Goal: Task Accomplishment & Management: Manage account settings

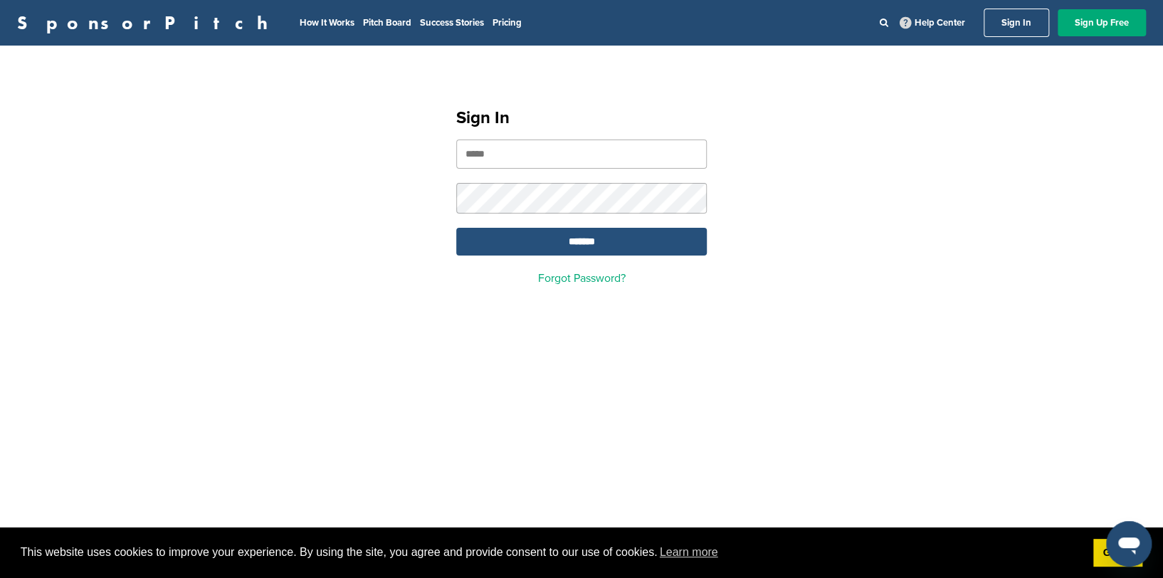
type input "**********"
click at [662, 235] on input "*******" at bounding box center [581, 242] width 250 height 28
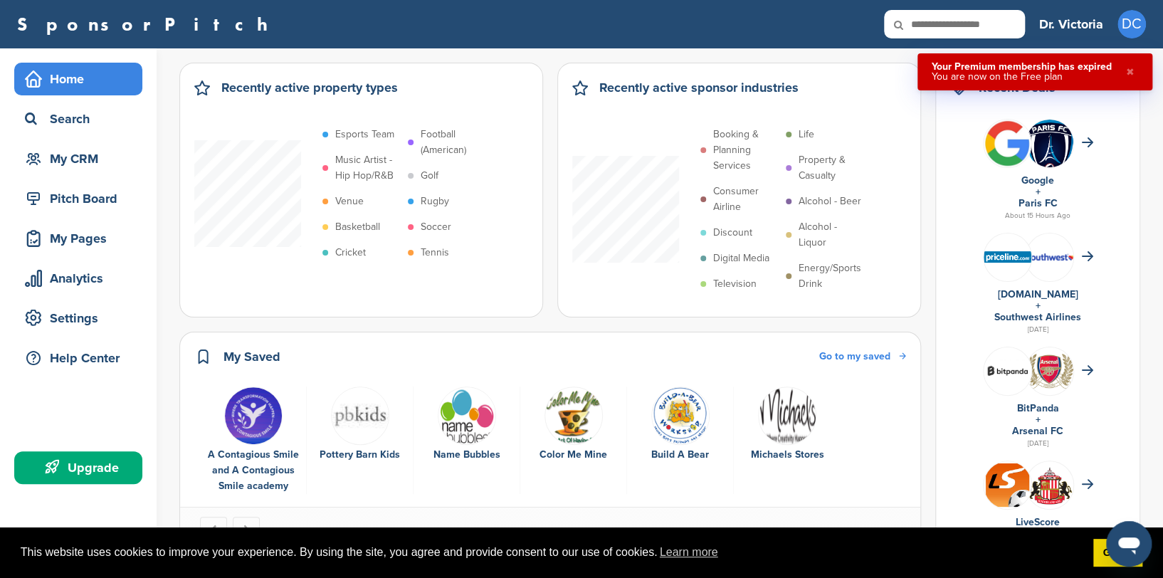
click at [1077, 24] on h3 "Dr. Victoria" at bounding box center [1071, 24] width 64 height 20
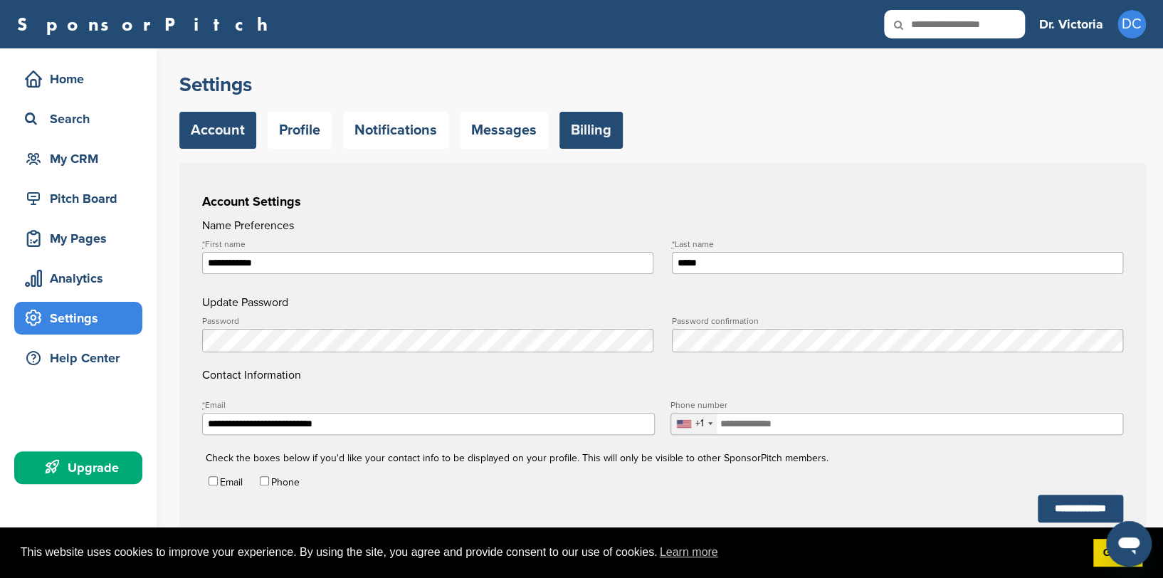
click at [589, 130] on link "Billing" at bounding box center [590, 130] width 63 height 37
